Goal: Task Accomplishment & Management: Complete application form

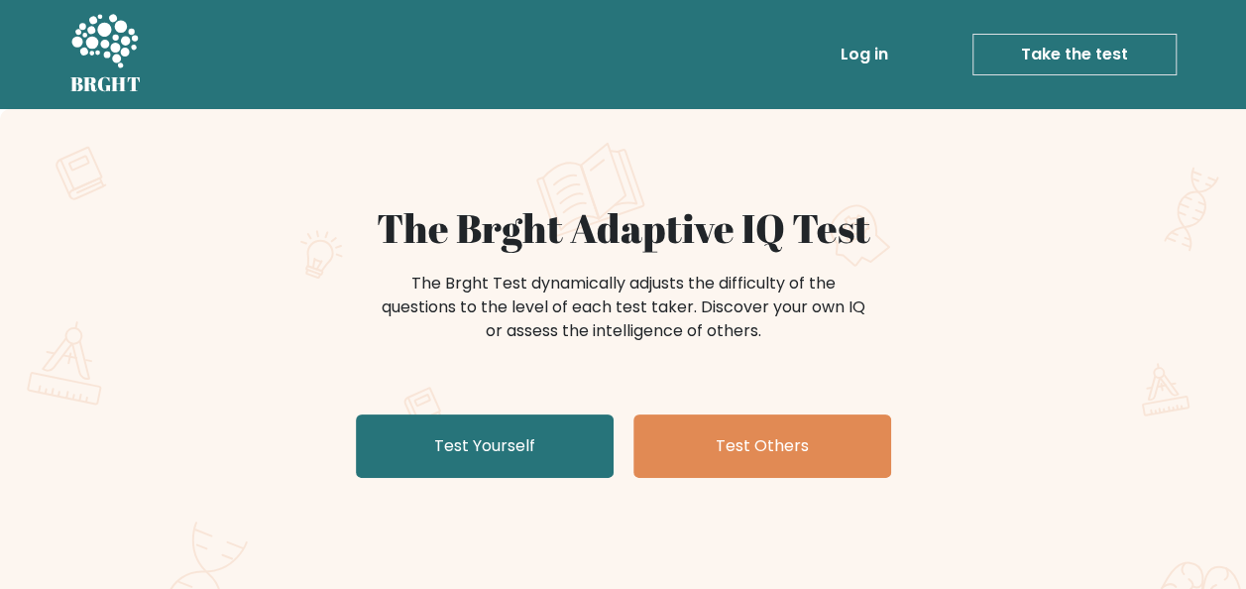
drag, startPoint x: 752, startPoint y: 500, endPoint x: 844, endPoint y: 557, distance: 108.7
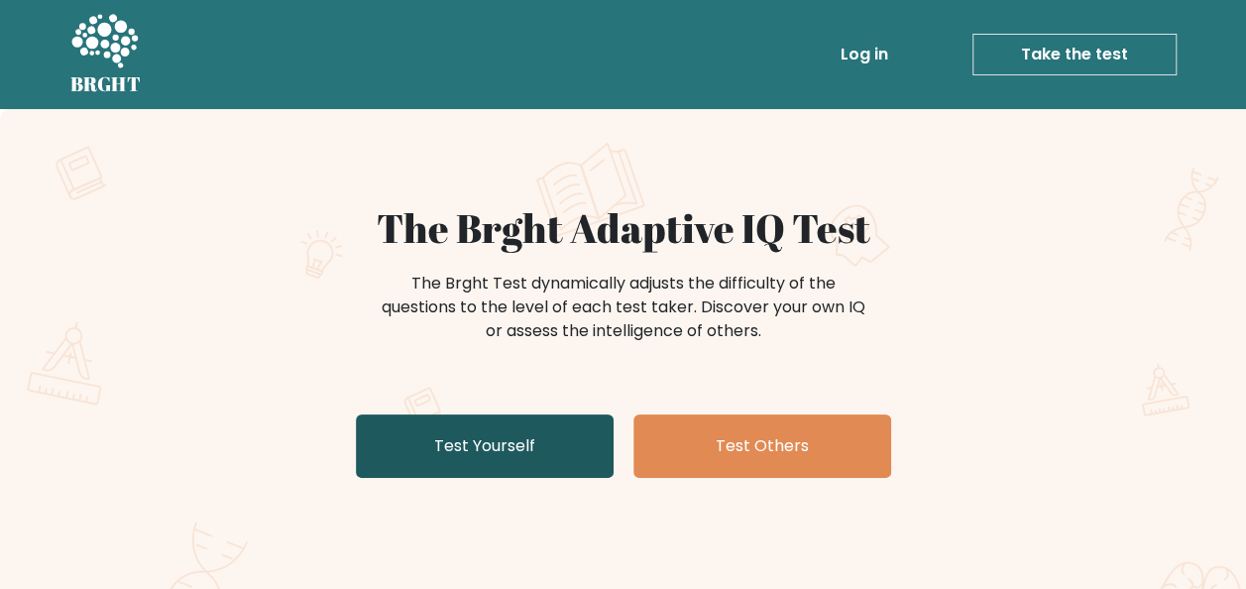
click at [562, 449] on link "Test Yourself" at bounding box center [485, 445] width 258 height 63
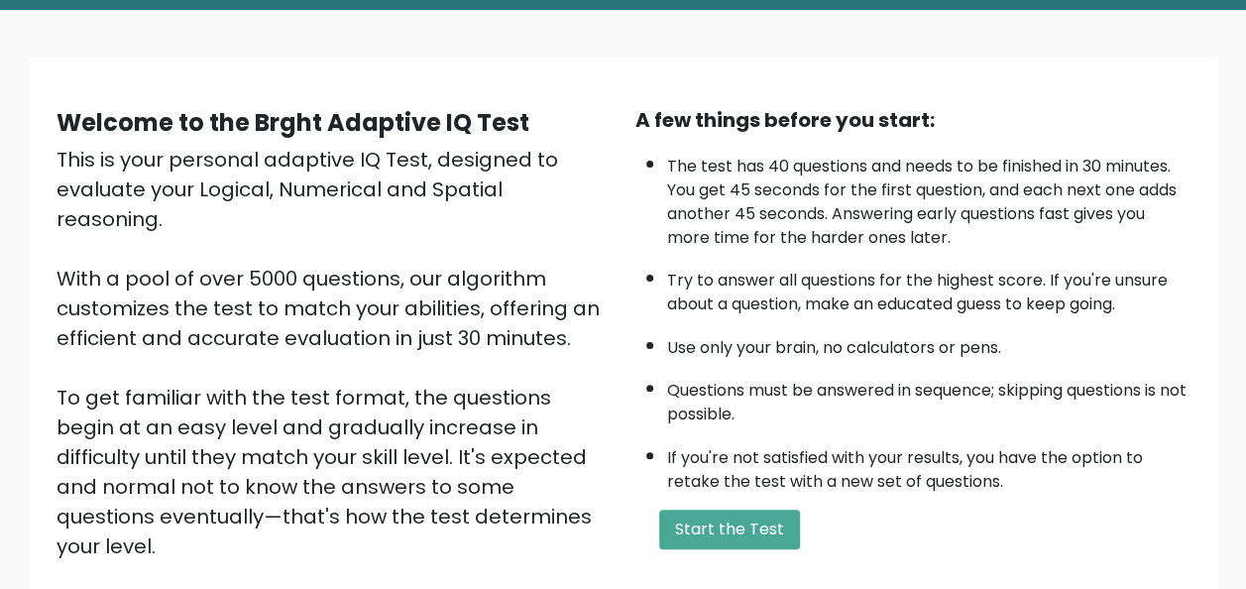
scroll to position [198, 0]
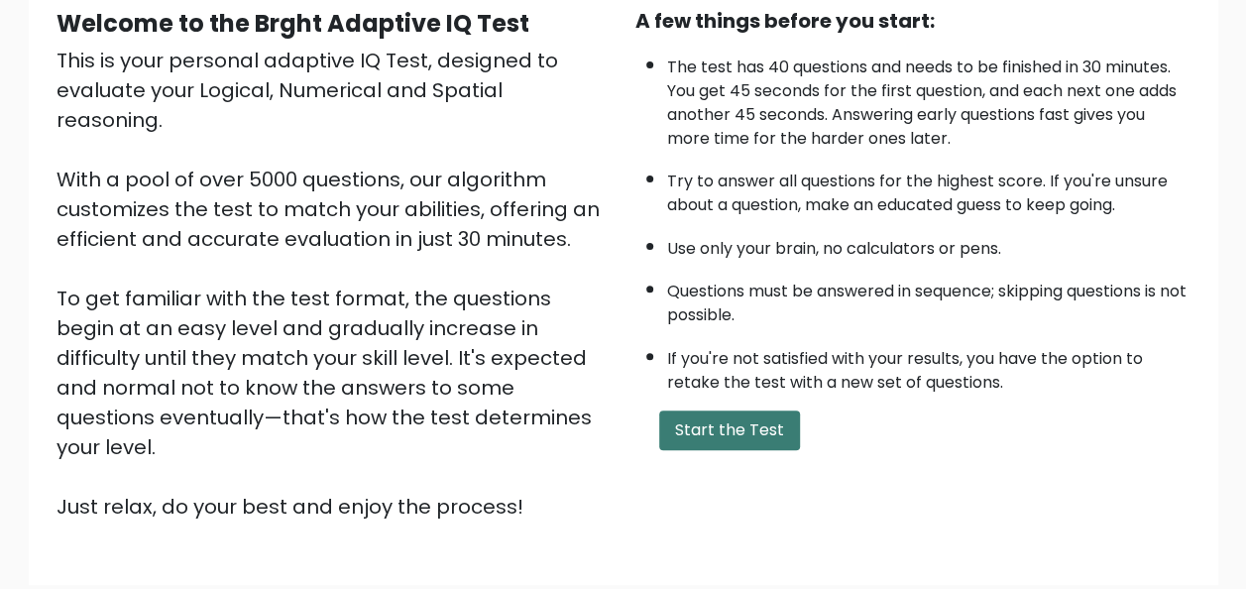
click at [720, 433] on button "Start the Test" at bounding box center [729, 431] width 141 height 40
click at [712, 428] on button "Start the Test" at bounding box center [729, 431] width 141 height 40
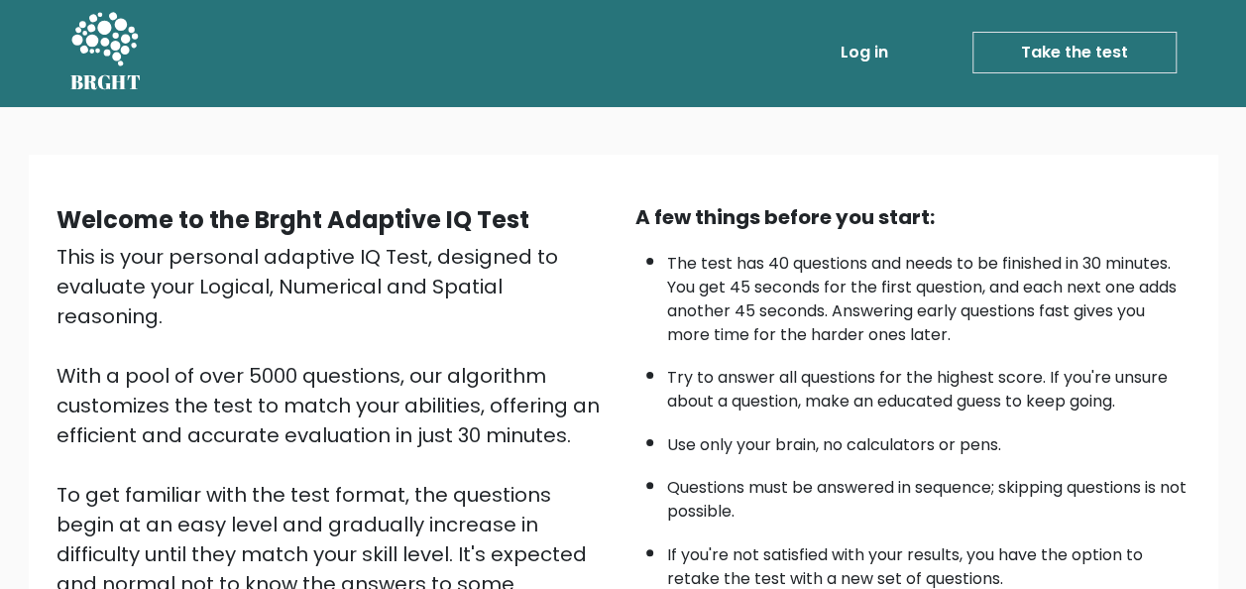
scroll to position [0, 0]
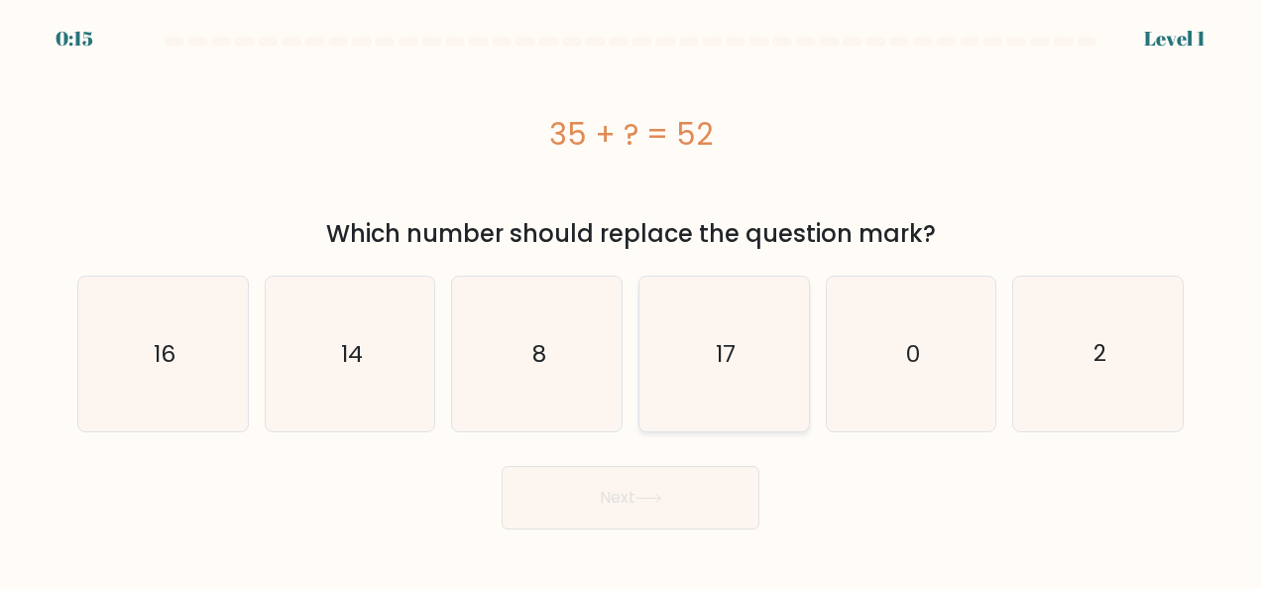
click at [685, 339] on icon "17" at bounding box center [724, 354] width 155 height 155
click at [632, 299] on input "d. 17" at bounding box center [631, 297] width 1 height 5
radio input "true"
click at [642, 505] on button "Next" at bounding box center [631, 497] width 258 height 63
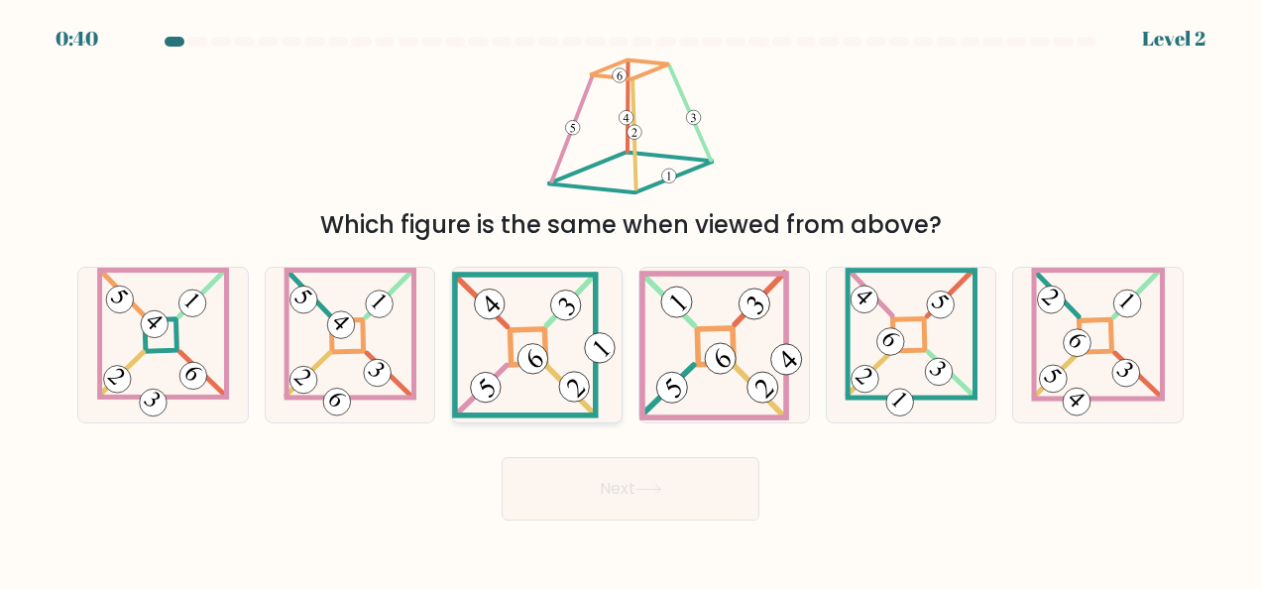
click at [543, 400] on icon at bounding box center [537, 345] width 170 height 146
click at [631, 299] on input "c." at bounding box center [631, 297] width 1 height 5
radio input "true"
click at [663, 470] on button "Next" at bounding box center [631, 488] width 258 height 63
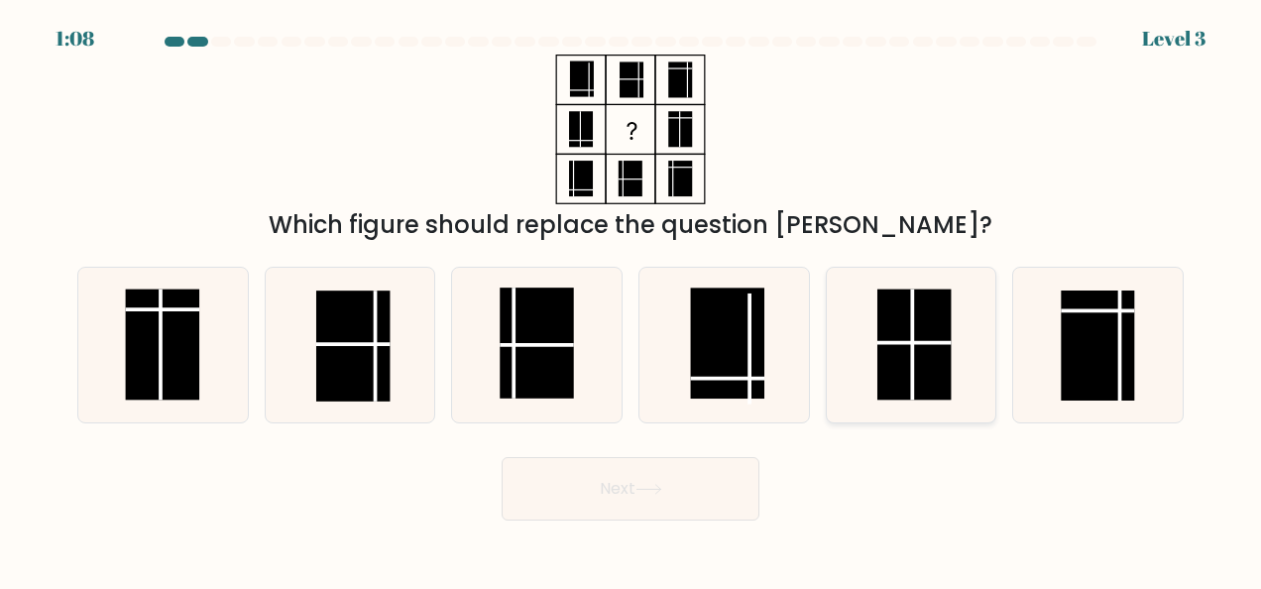
click at [883, 374] on rect at bounding box center [914, 345] width 73 height 110
click at [632, 299] on input "e." at bounding box center [631, 297] width 1 height 5
radio input "true"
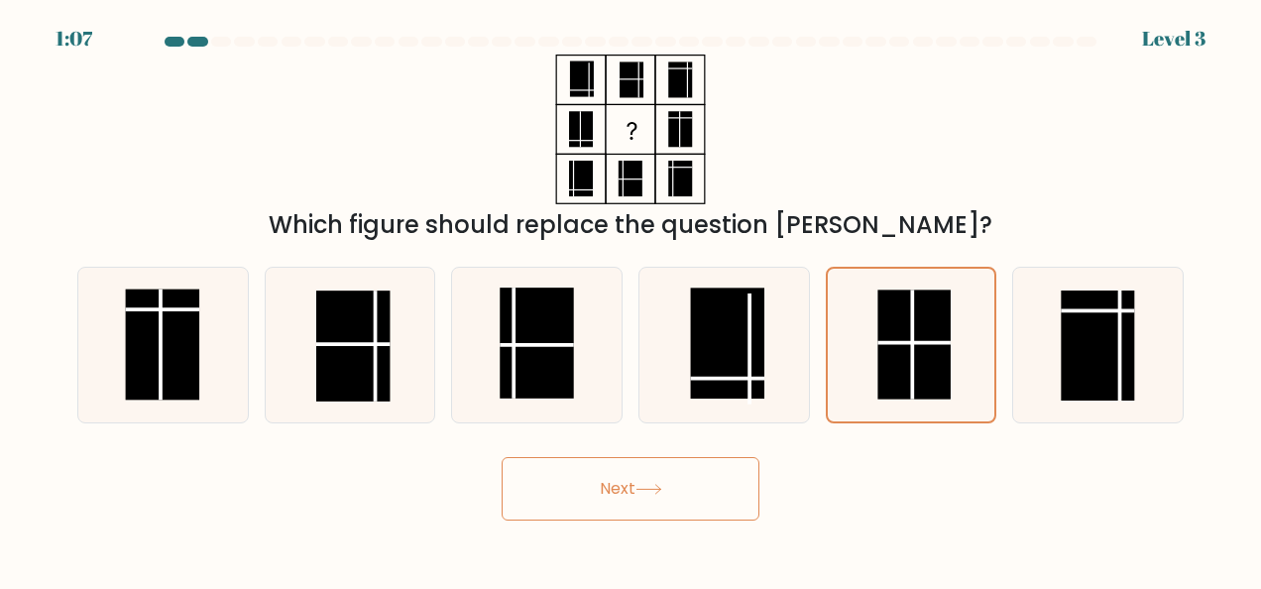
click at [716, 482] on button "Next" at bounding box center [631, 488] width 258 height 63
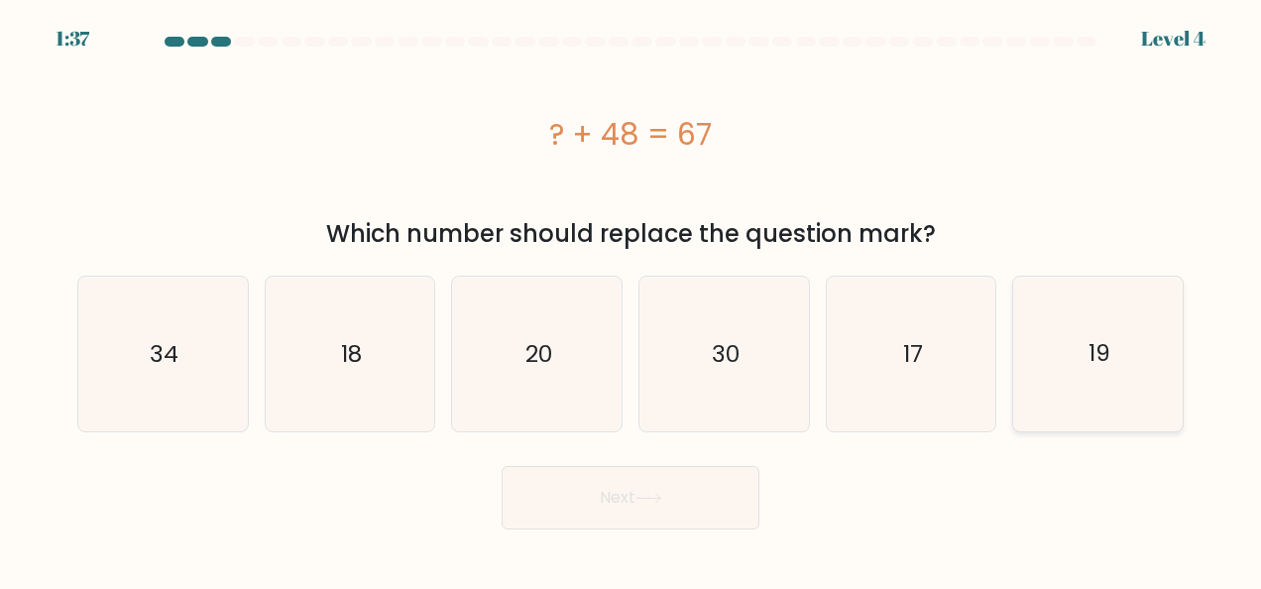
click at [1107, 304] on icon "19" at bounding box center [1098, 354] width 155 height 155
click at [632, 299] on input "f. 19" at bounding box center [631, 297] width 1 height 5
radio input "true"
click at [657, 510] on button "Next" at bounding box center [631, 497] width 258 height 63
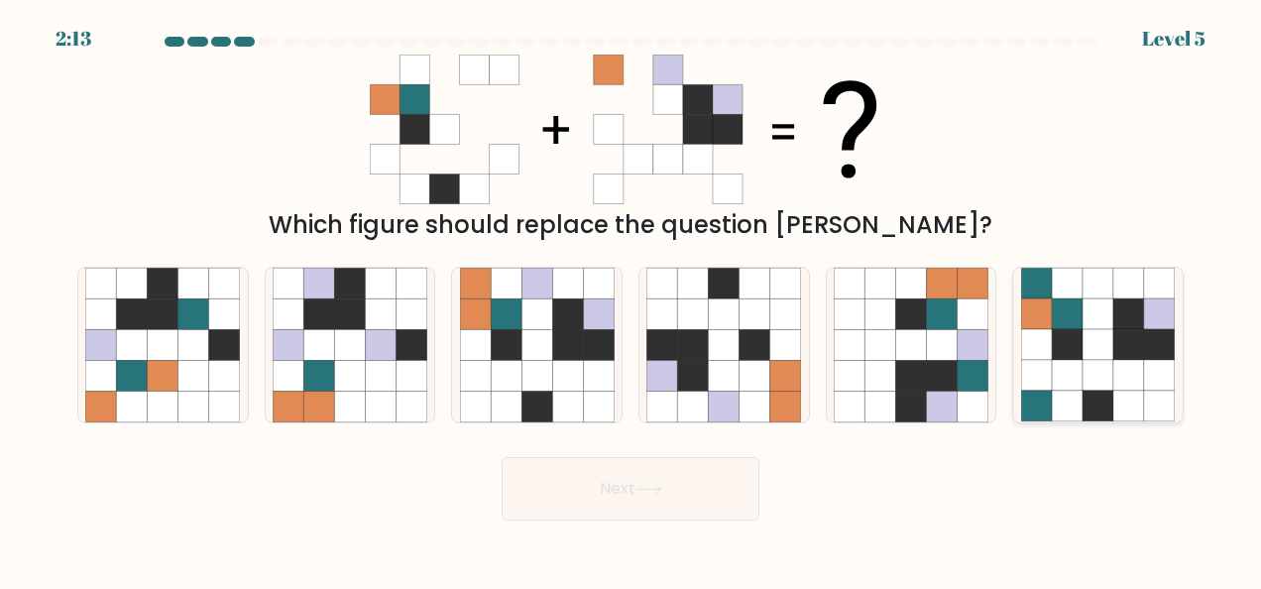
click at [1086, 357] on icon at bounding box center [1098, 344] width 31 height 31
click at [632, 299] on input "f." at bounding box center [631, 297] width 1 height 5
radio input "true"
click at [713, 490] on button "Next" at bounding box center [631, 488] width 258 height 63
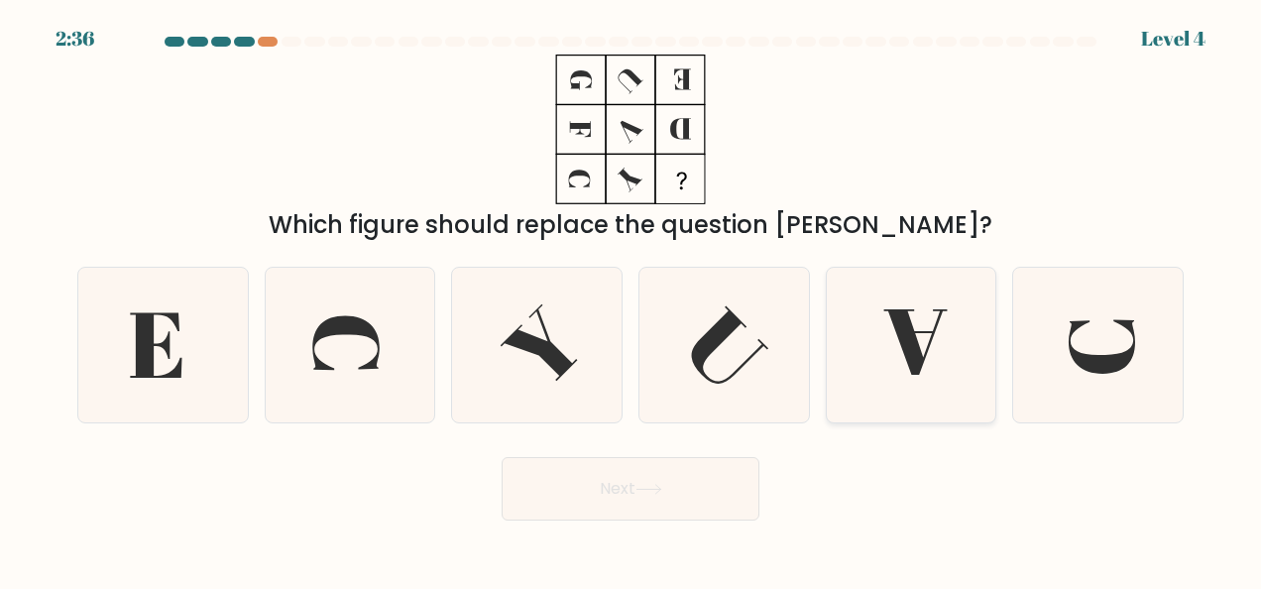
click at [896, 365] on icon at bounding box center [911, 345] width 155 height 155
click at [632, 299] on input "e." at bounding box center [631, 297] width 1 height 5
radio input "true"
click at [658, 490] on icon at bounding box center [649, 489] width 27 height 11
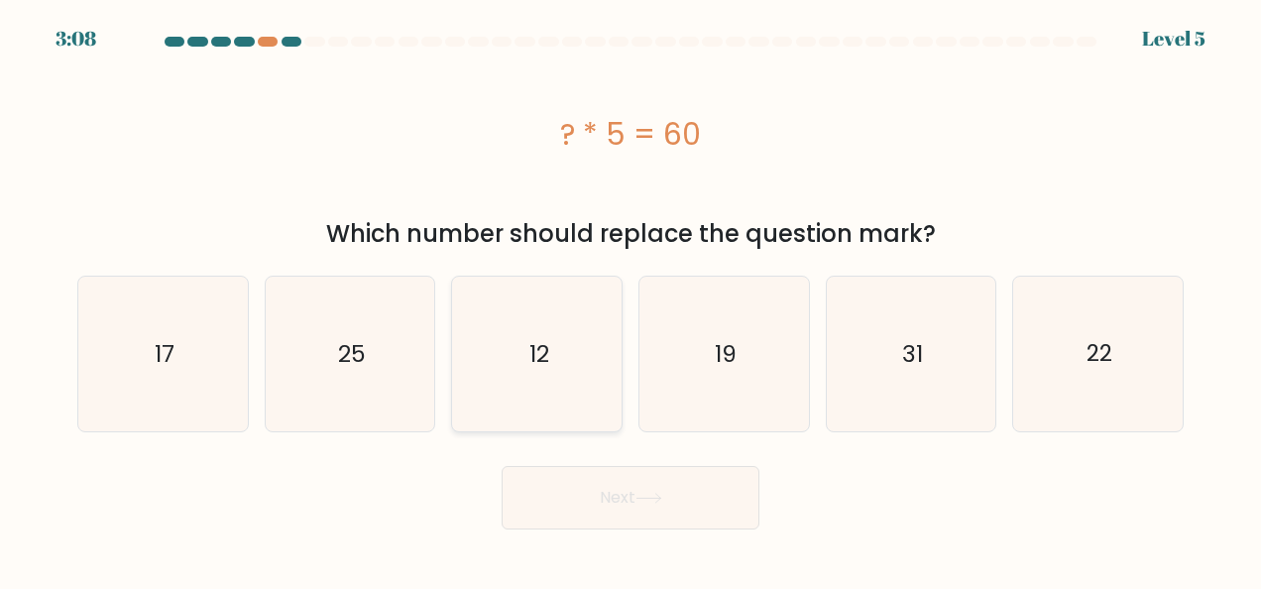
click at [601, 382] on icon "12" at bounding box center [537, 354] width 155 height 155
click at [631, 299] on input "c. 12" at bounding box center [631, 297] width 1 height 5
radio input "true"
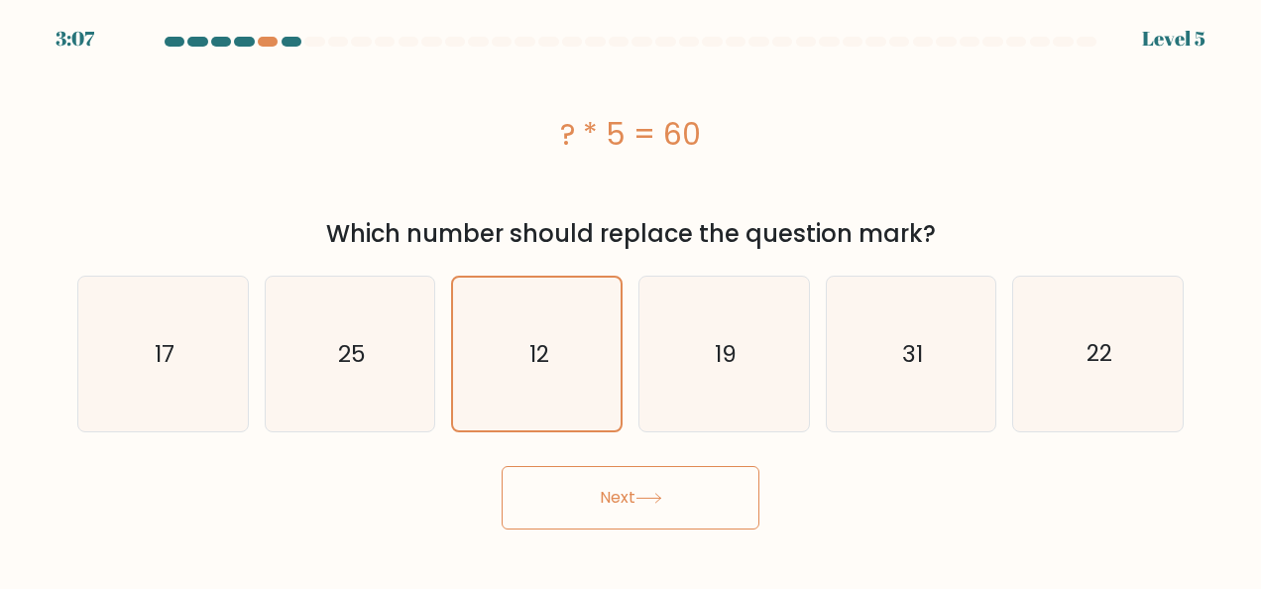
click at [633, 484] on button "Next" at bounding box center [631, 497] width 258 height 63
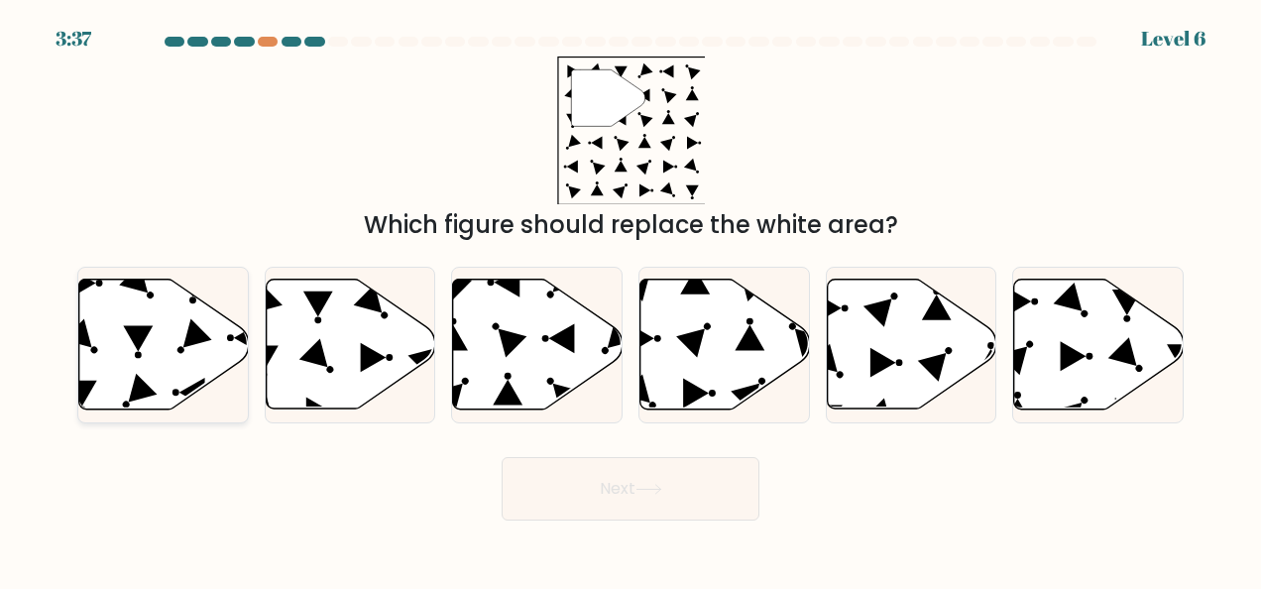
click at [204, 343] on icon at bounding box center [164, 345] width 170 height 130
click at [631, 299] on input "a." at bounding box center [631, 297] width 1 height 5
radio input "true"
click at [599, 481] on button "Next" at bounding box center [631, 488] width 258 height 63
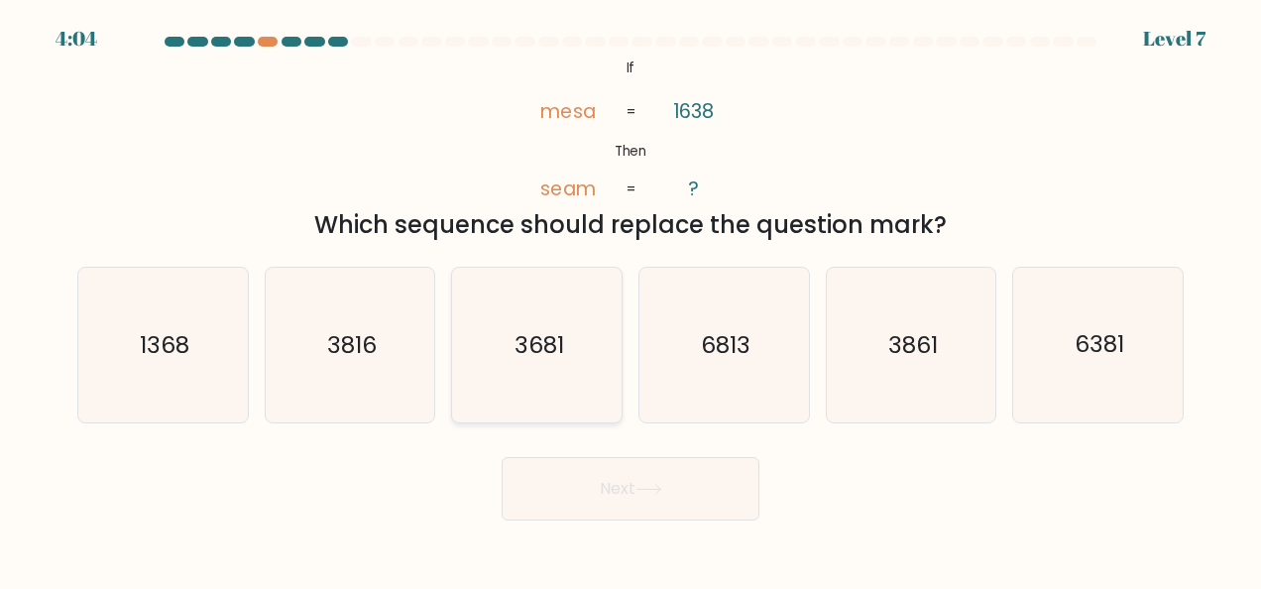
click at [488, 365] on icon "3681" at bounding box center [537, 345] width 155 height 155
click at [631, 299] on input "c. 3681" at bounding box center [631, 297] width 1 height 5
radio input "true"
click at [587, 478] on button "Next" at bounding box center [631, 488] width 258 height 63
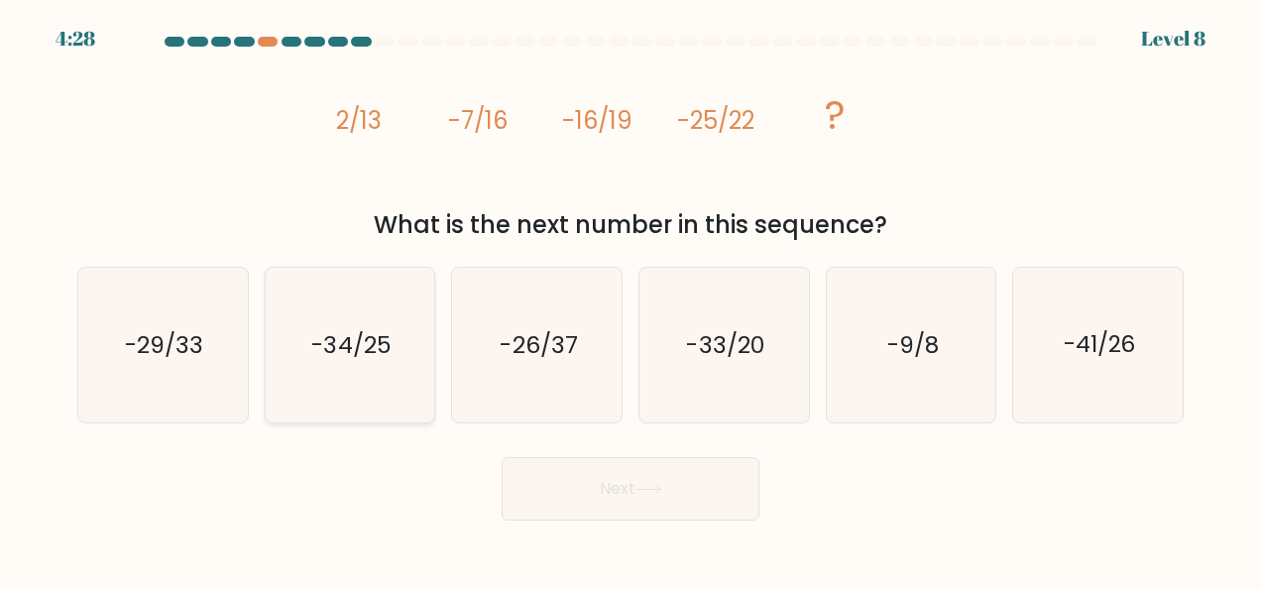
click at [376, 385] on icon "-34/25" at bounding box center [350, 345] width 155 height 155
click at [631, 299] on input "b. -34/25" at bounding box center [631, 297] width 1 height 5
radio input "true"
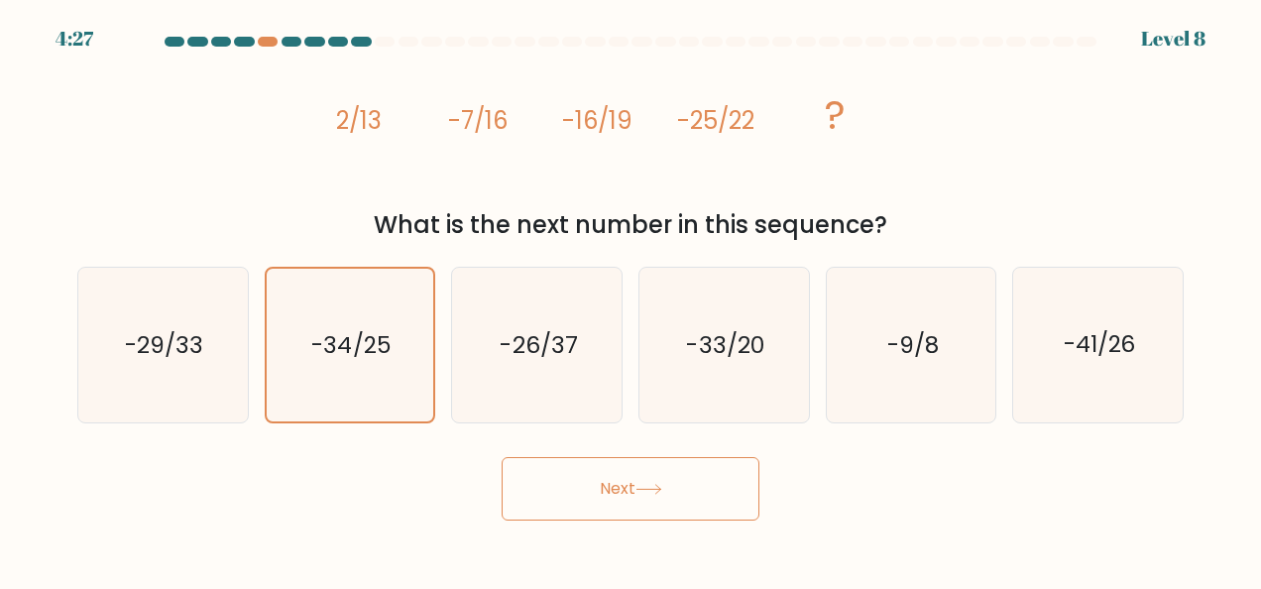
click at [577, 497] on button "Next" at bounding box center [631, 488] width 258 height 63
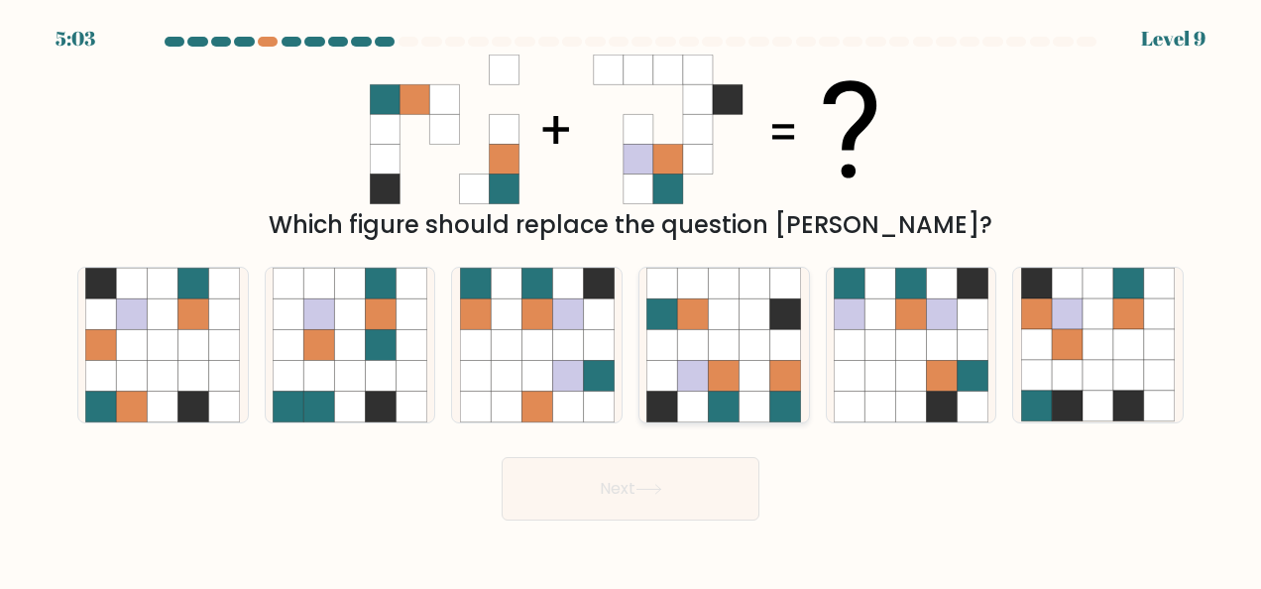
click at [727, 367] on icon at bounding box center [724, 375] width 31 height 31
click at [632, 299] on input "d." at bounding box center [631, 297] width 1 height 5
radio input "true"
click at [675, 488] on button "Next" at bounding box center [631, 488] width 258 height 63
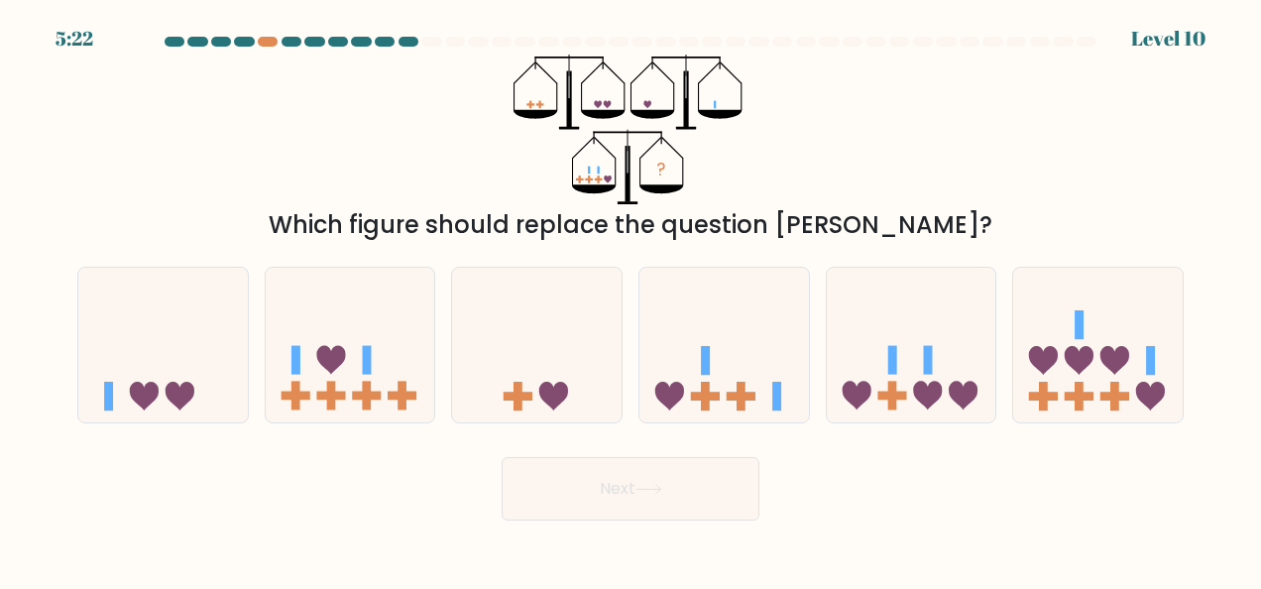
click at [172, 47] on div at bounding box center [630, 46] width 1130 height 18
click at [173, 42] on div at bounding box center [175, 42] width 20 height 10
drag, startPoint x: 1164, startPoint y: 1, endPoint x: 306, endPoint y: 95, distance: 862.9
click at [461, 106] on div "? Which figure should replace the question mark?" at bounding box center [630, 149] width 1130 height 188
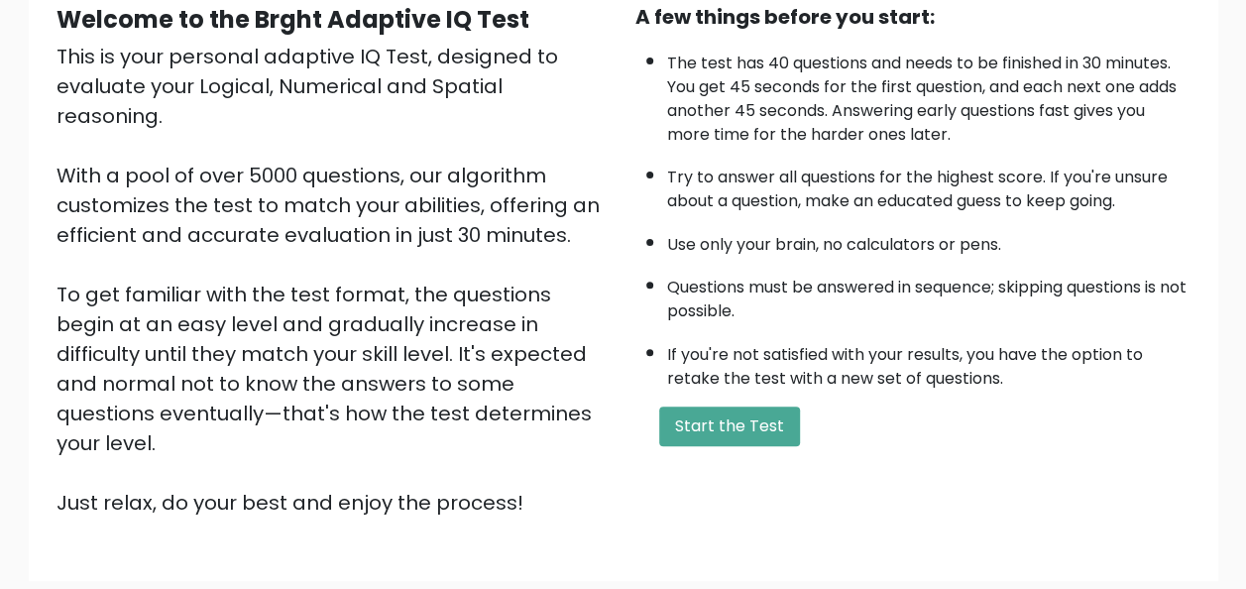
scroll to position [319, 0]
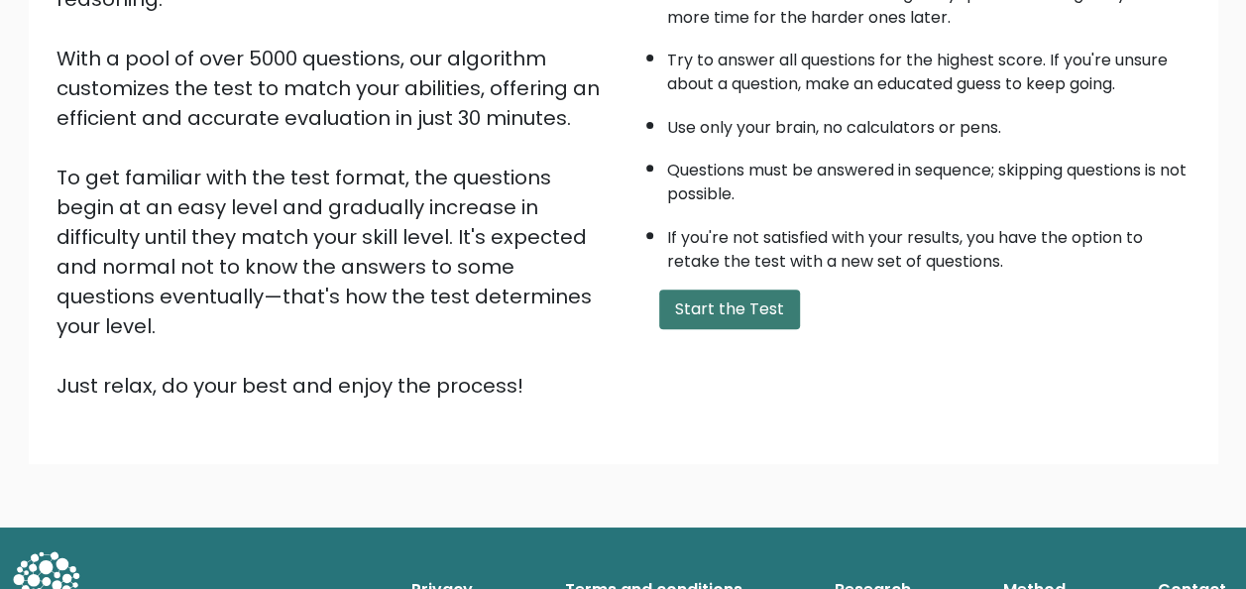
click at [701, 301] on button "Start the Test" at bounding box center [729, 310] width 141 height 40
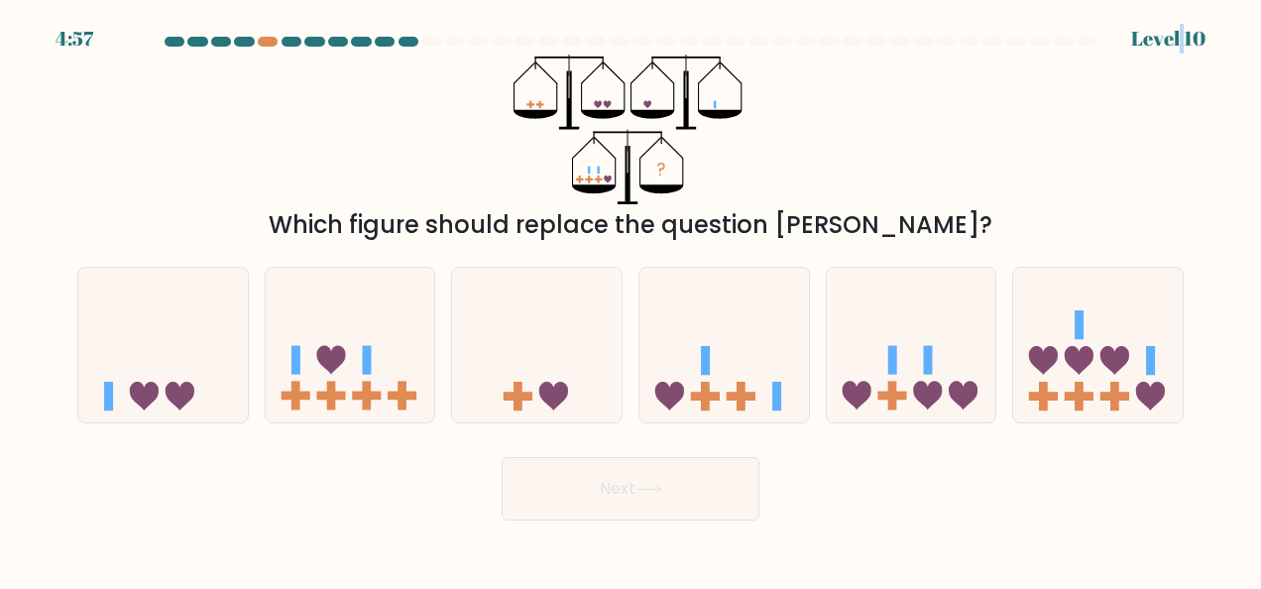
click at [1182, 28] on div "Level 10" at bounding box center [1168, 39] width 74 height 30
click at [1218, 34] on div "4:56 Level 10" at bounding box center [630, 27] width 1261 height 54
click at [1210, 39] on body "4:56 Level 10" at bounding box center [630, 294] width 1261 height 589
